Goal: Download file/media

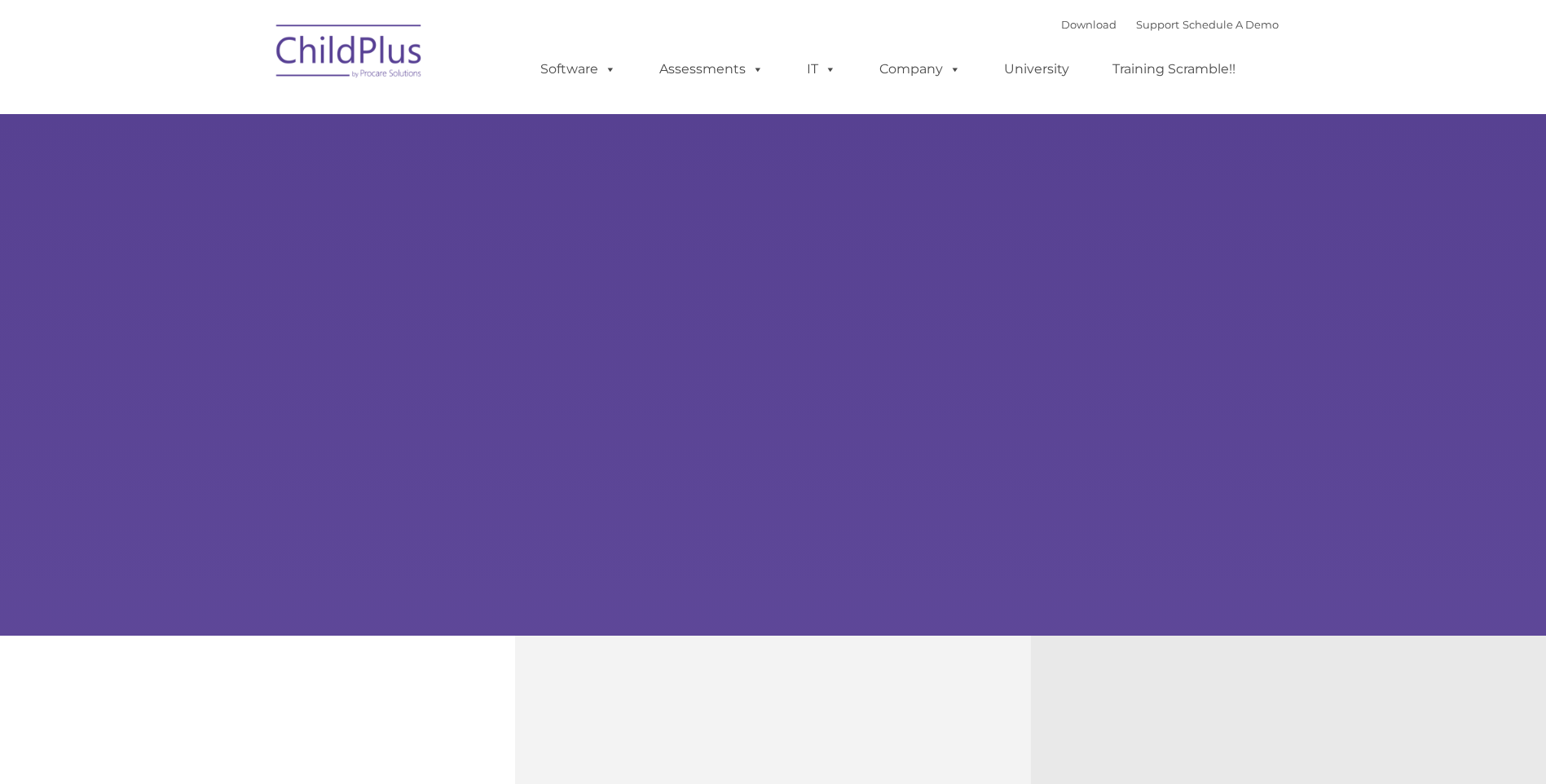
type input ""
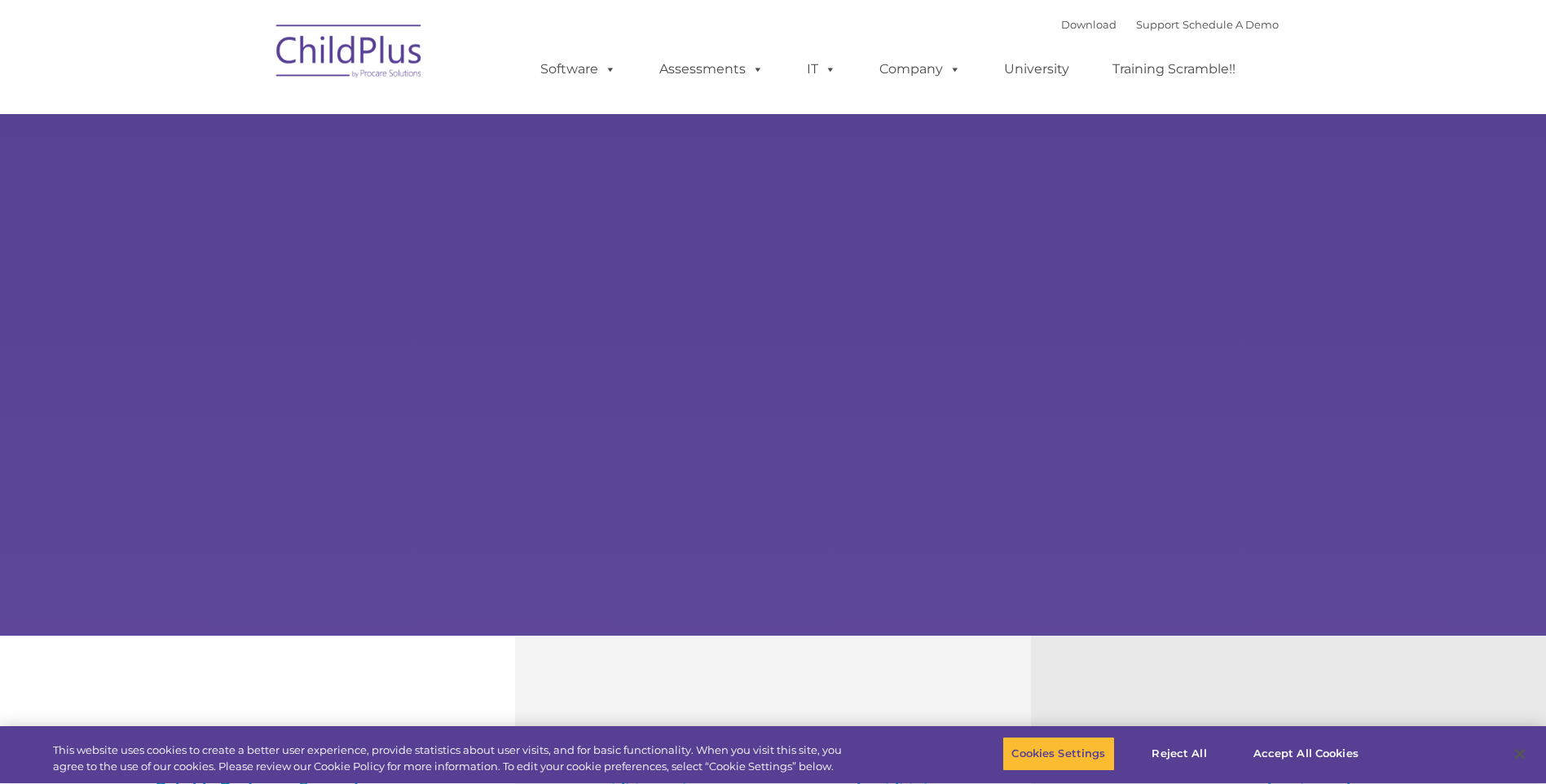
select select "MEDIUM"
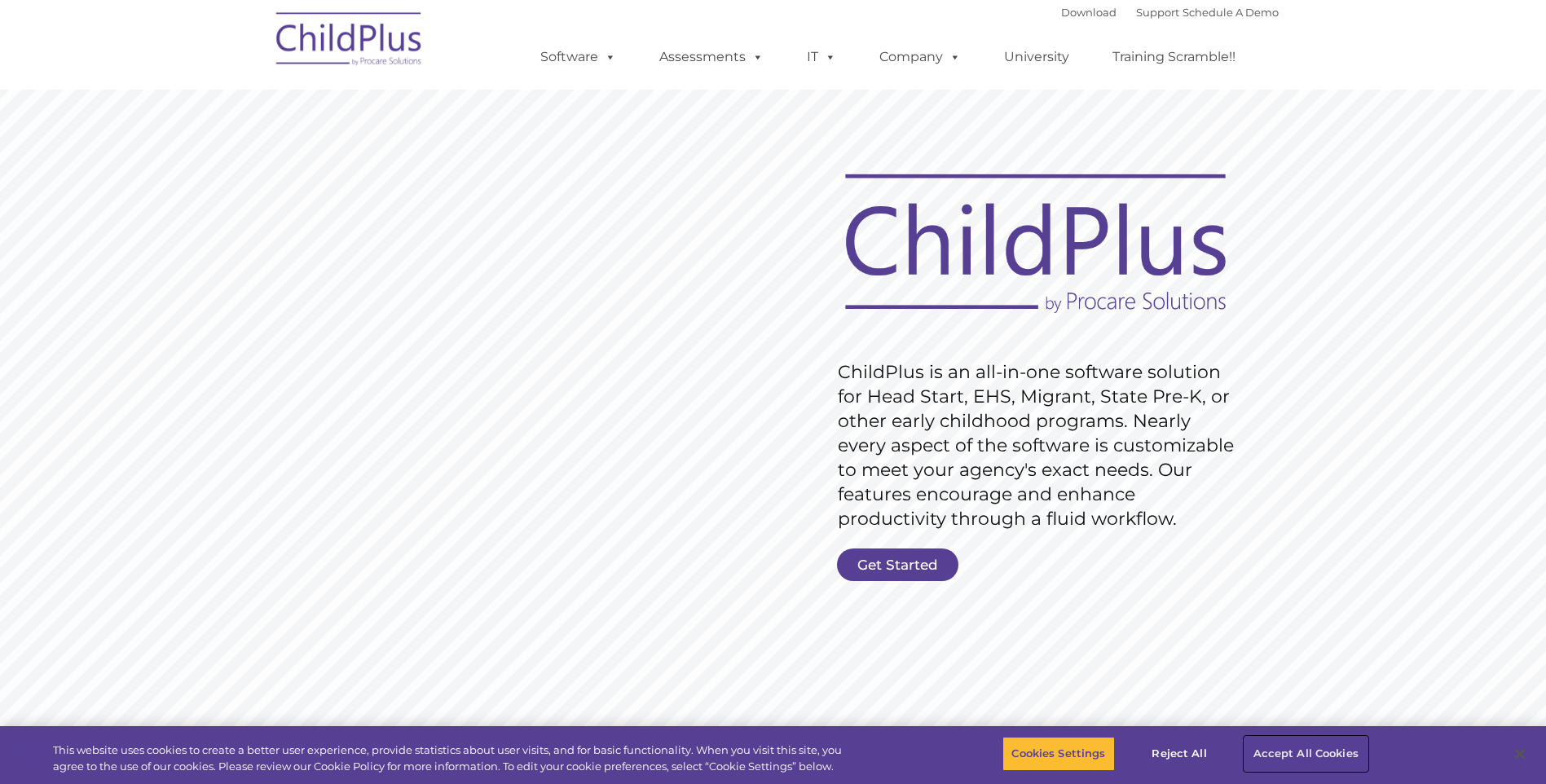
click at [1299, 761] on button "Accept All Cookies" at bounding box center [1306, 753] width 123 height 34
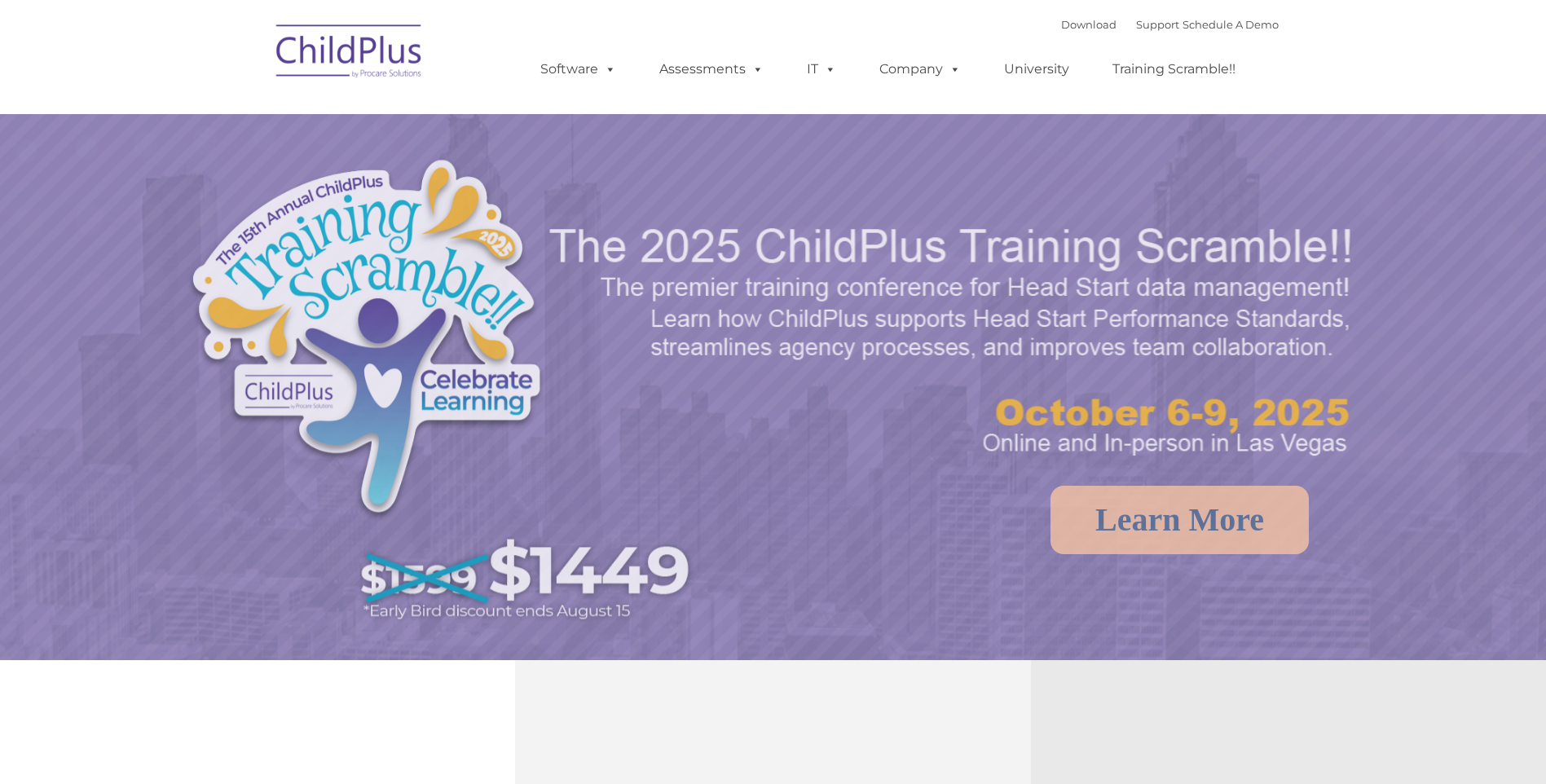
select select "MEDIUM"
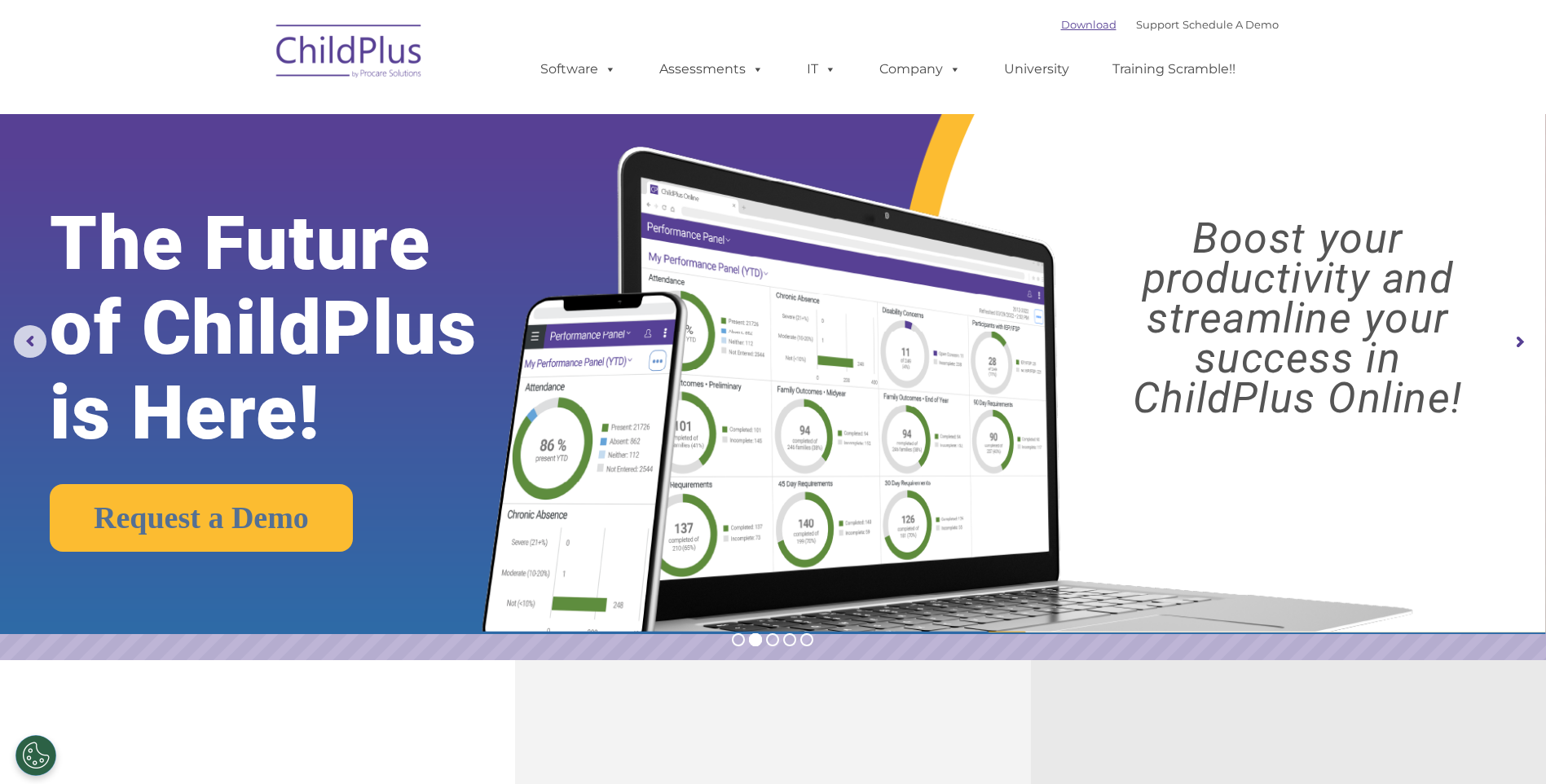
click at [1066, 28] on link "Download" at bounding box center [1089, 24] width 55 height 13
